Goal: Task Accomplishment & Management: Use online tool/utility

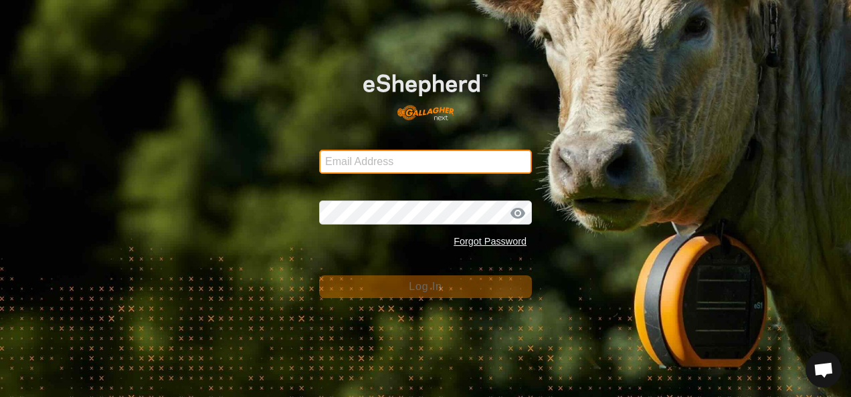
type input "[EMAIL_ADDRESS][DOMAIN_NAME]"
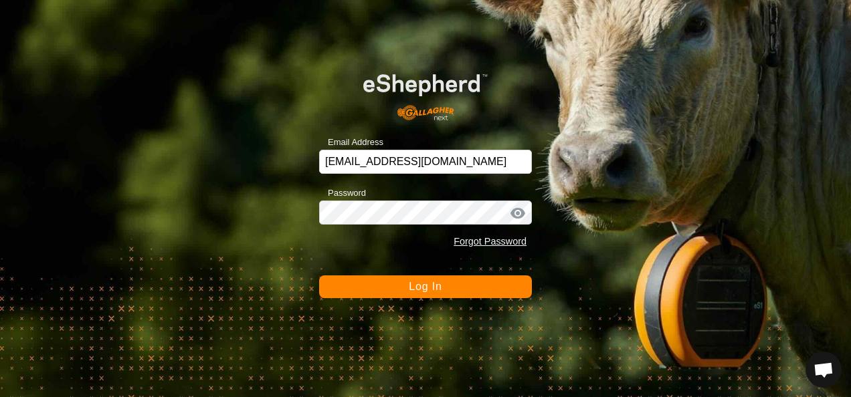
click at [437, 292] on span "Log In" at bounding box center [425, 286] width 33 height 11
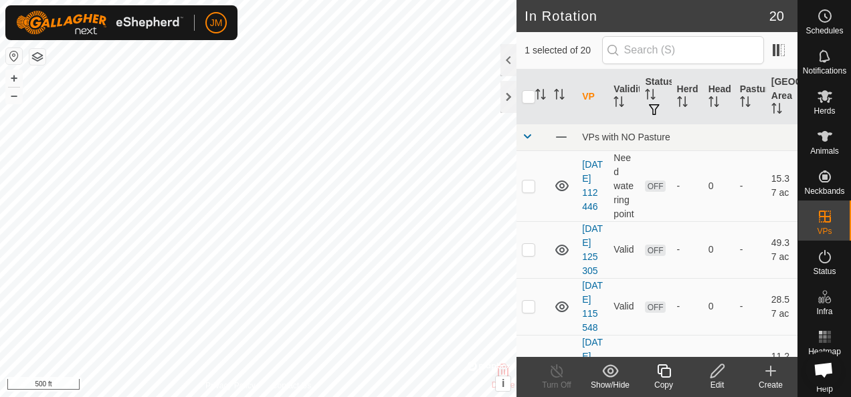
checkbox input "false"
checkbox input "true"
click at [720, 371] on icon at bounding box center [716, 371] width 13 height 13
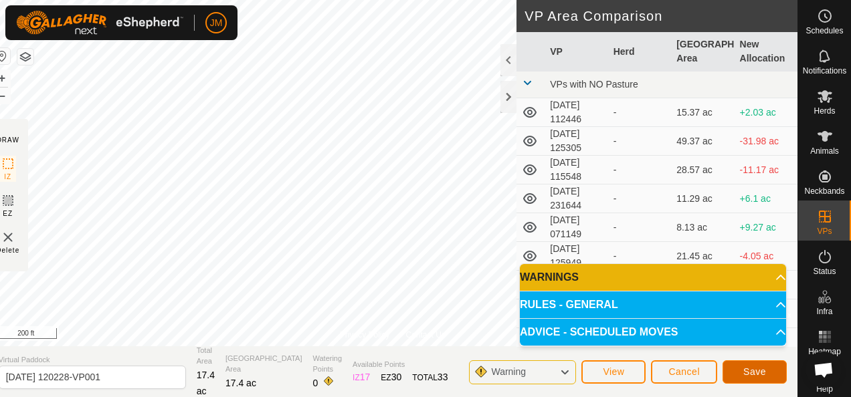
click at [747, 370] on span "Save" at bounding box center [754, 372] width 23 height 11
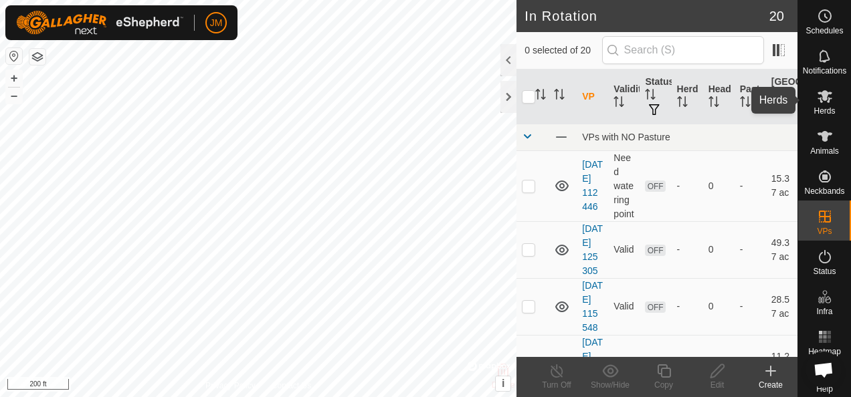
click at [820, 99] on icon at bounding box center [824, 96] width 15 height 13
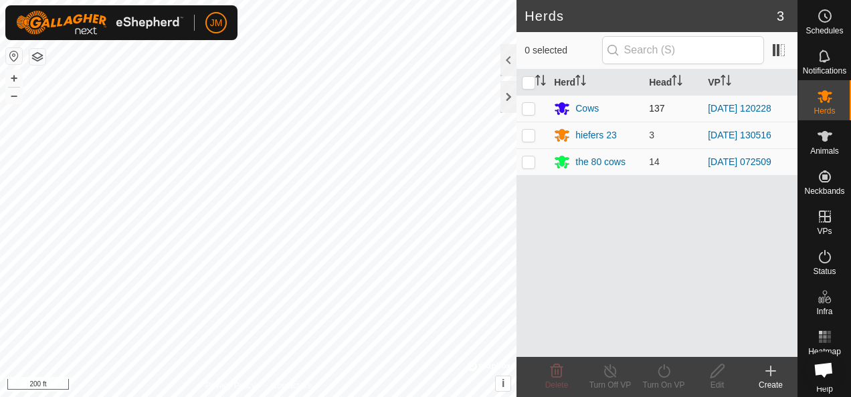
click at [534, 105] on p-checkbox at bounding box center [528, 108] width 13 height 11
checkbox input "true"
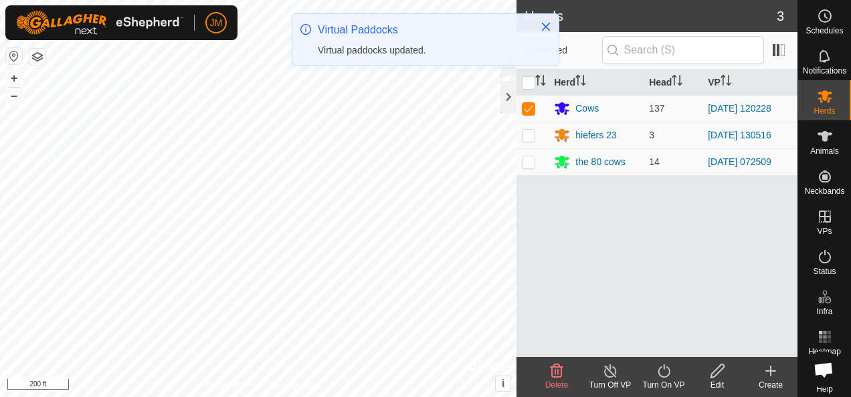
click at [666, 372] on icon at bounding box center [664, 371] width 17 height 16
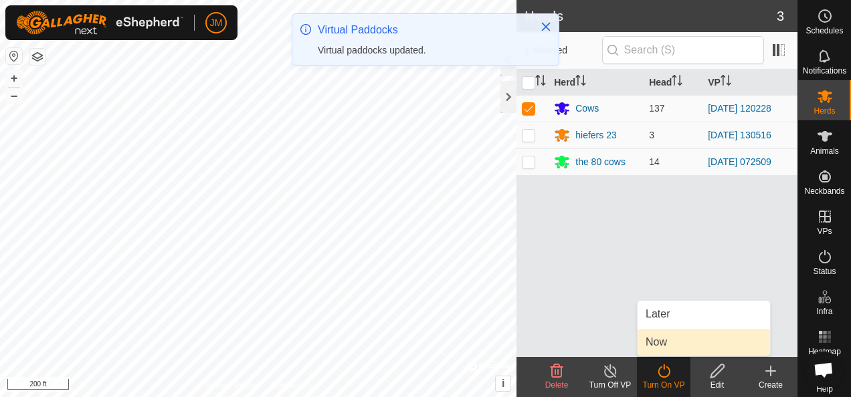
click at [672, 348] on link "Now" at bounding box center [703, 342] width 132 height 27
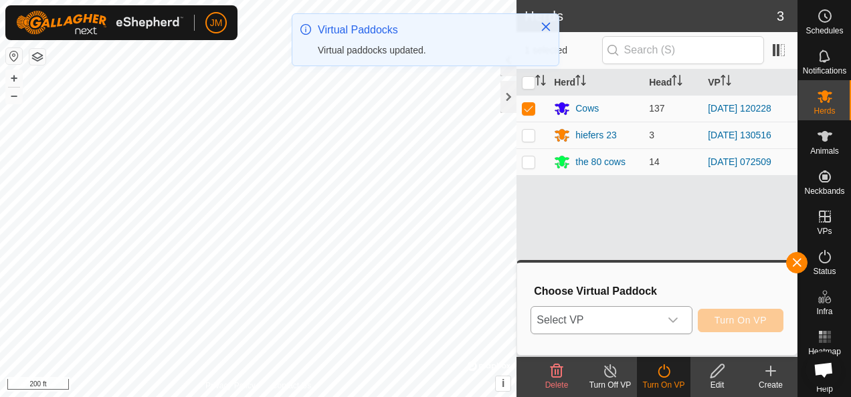
click at [673, 316] on icon "dropdown trigger" at bounding box center [673, 320] width 11 height 11
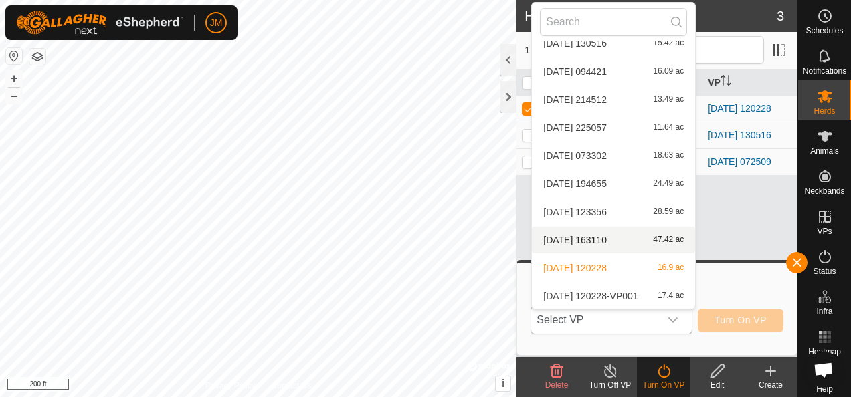
scroll to position [324, 0]
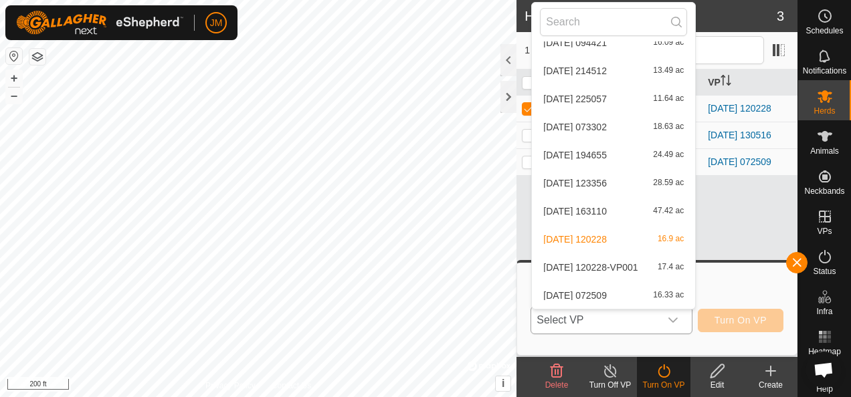
click at [595, 269] on li "[DATE] 120228-VP001 17.4 ac" at bounding box center [613, 267] width 163 height 27
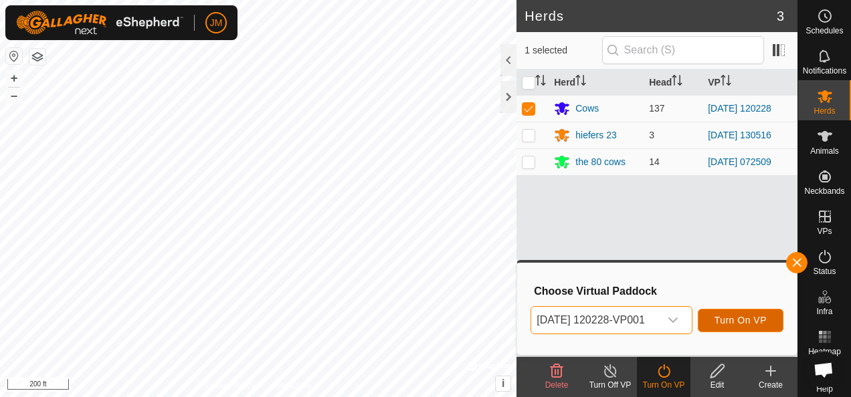
click at [751, 324] on span "Turn On VP" at bounding box center [740, 320] width 52 height 11
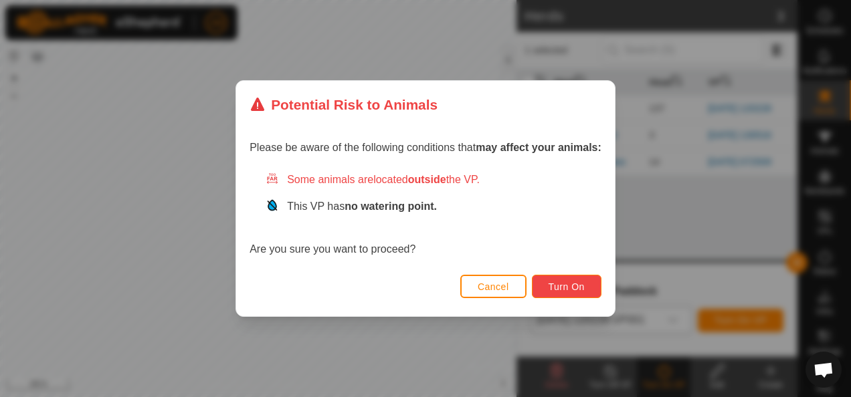
click at [570, 288] on span "Turn On" at bounding box center [567, 287] width 36 height 11
